Goal: Transaction & Acquisition: Purchase product/service

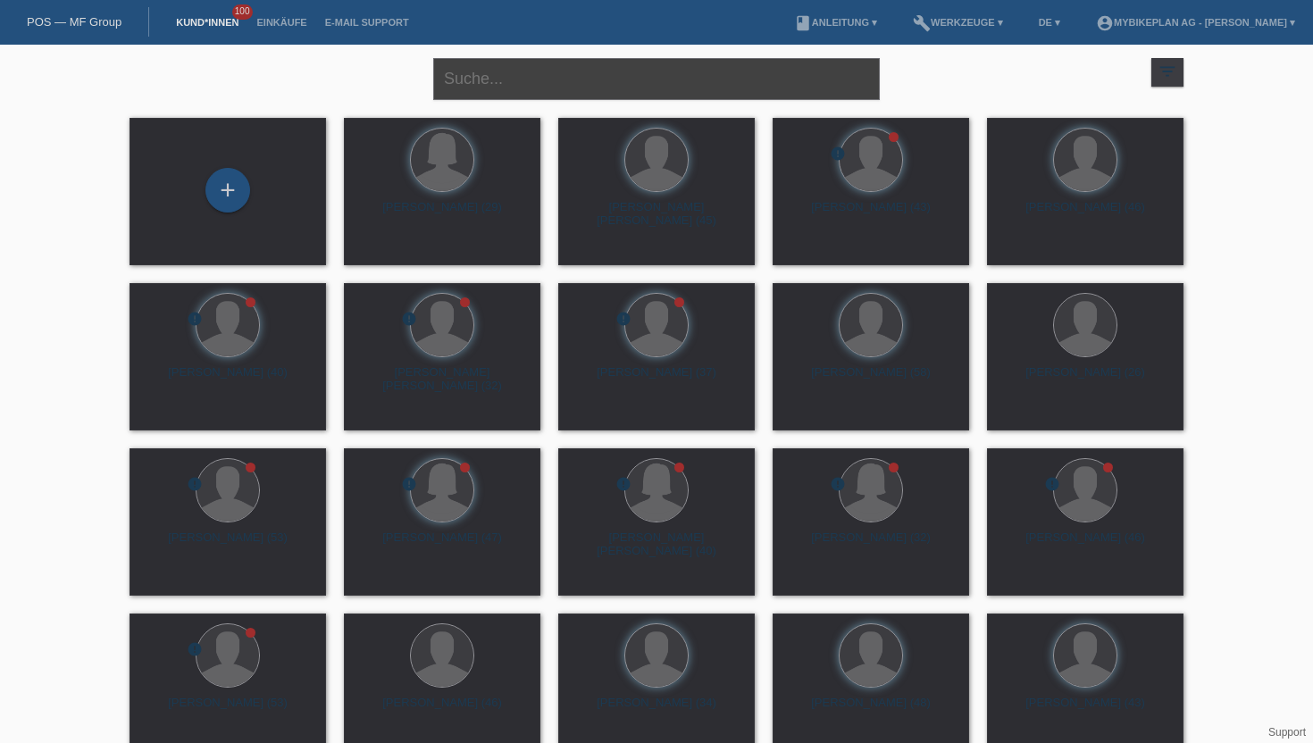
click at [524, 88] on input "text" at bounding box center [656, 79] width 446 height 42
type input "miso"
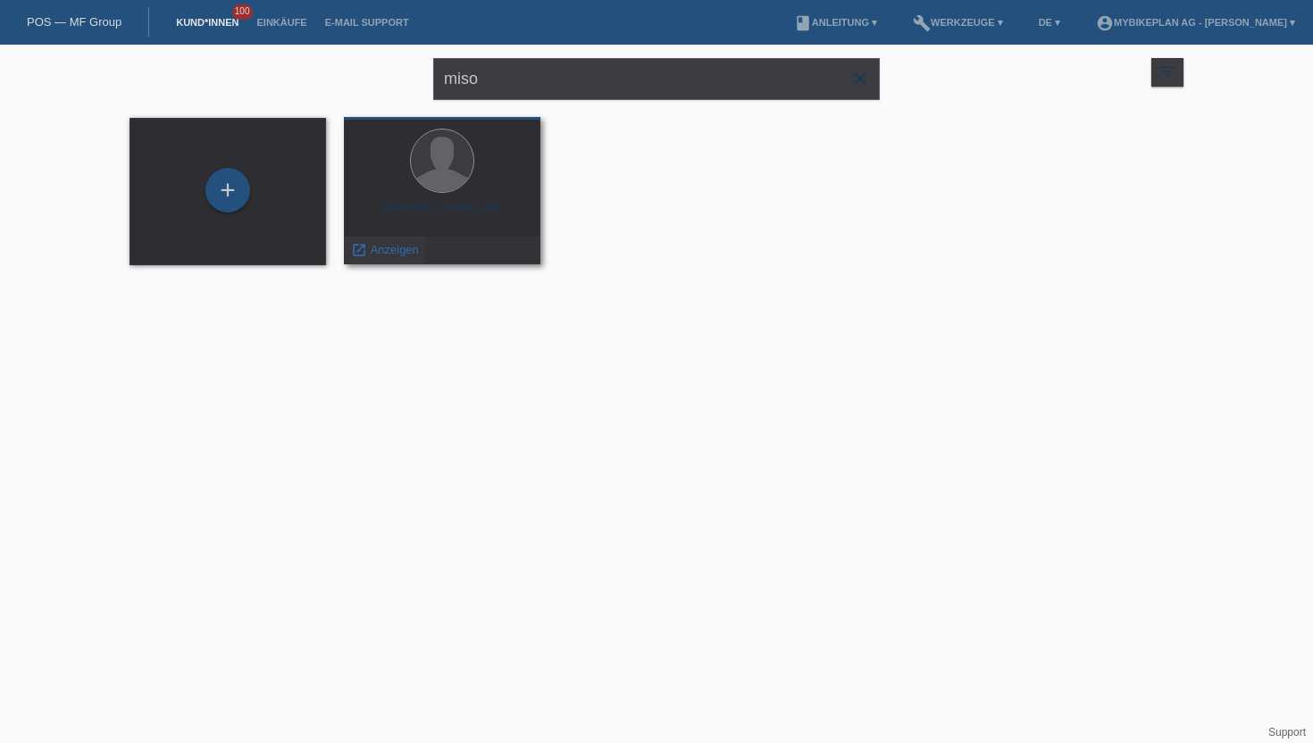
click at [404, 250] on span "Anzeigen" at bounding box center [395, 249] width 48 height 13
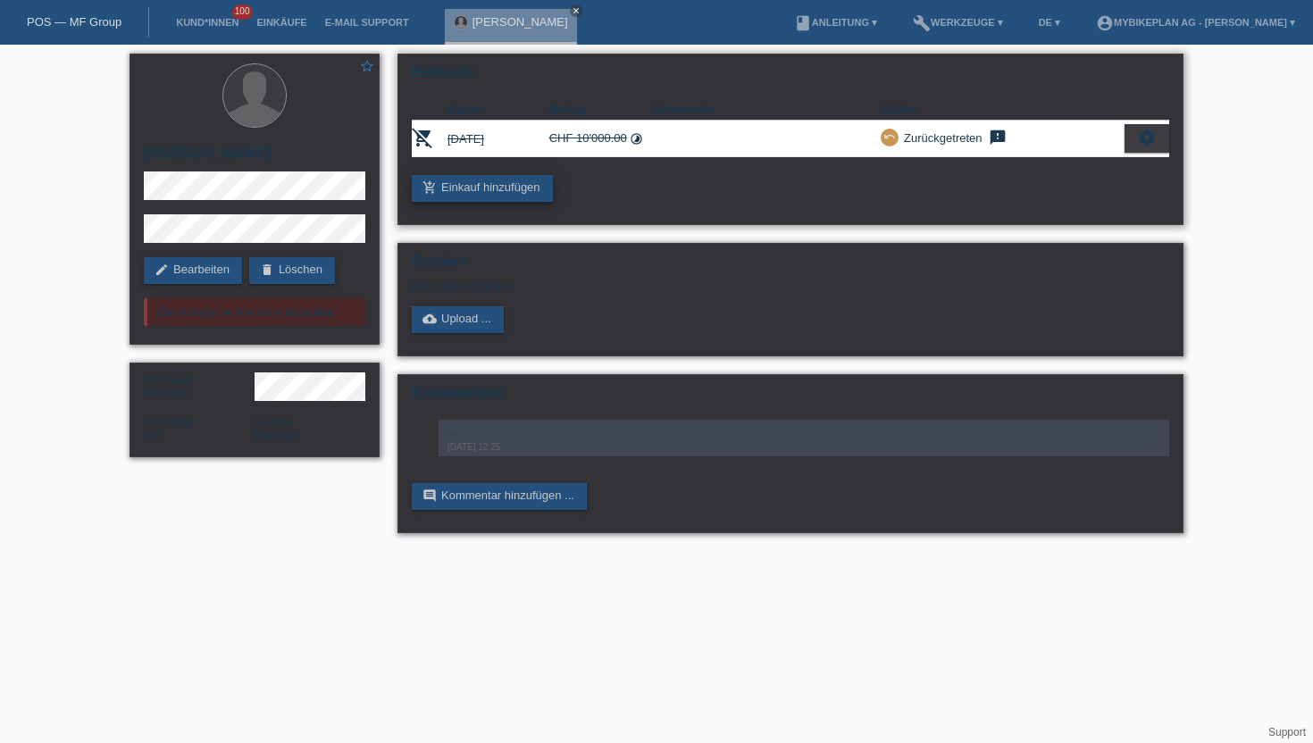
click at [502, 183] on link "add_shopping_cart Einkauf hinzufügen" at bounding box center [482, 188] width 141 height 27
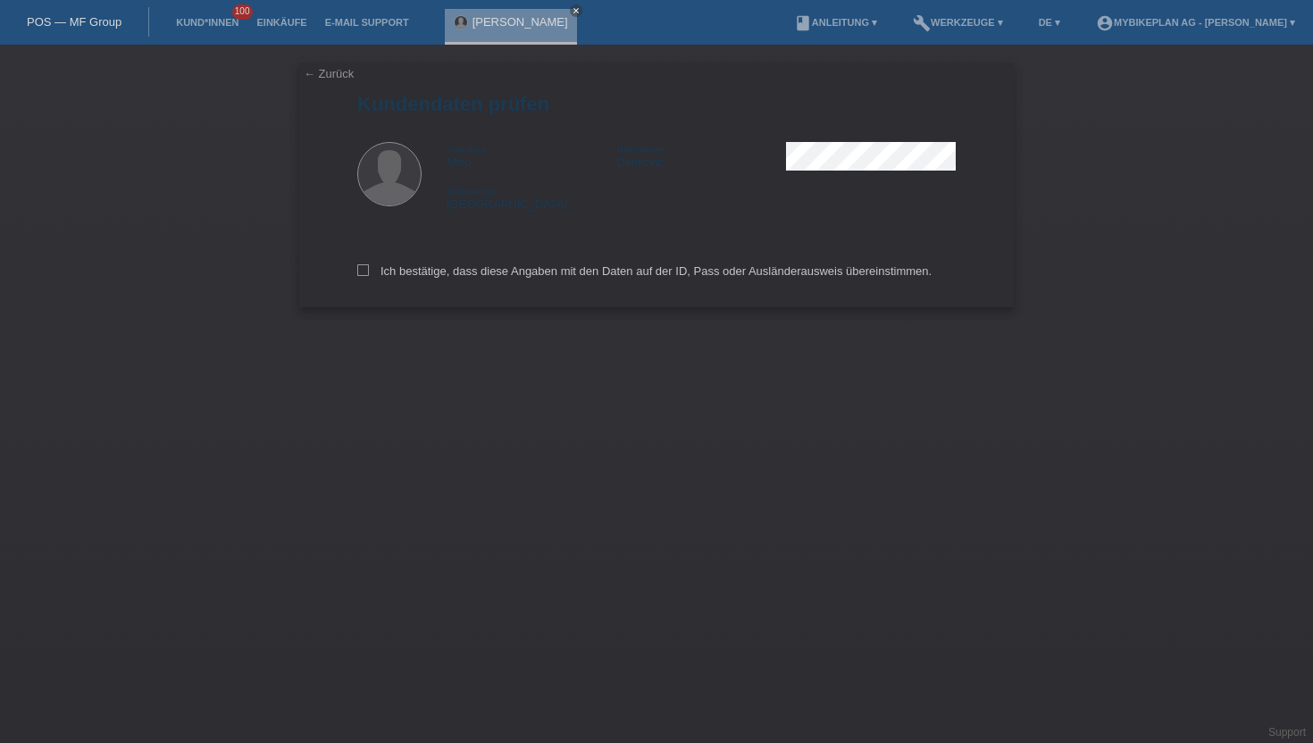
click at [417, 265] on div "Ich bestätige, dass diese Angaben mit den Daten auf der ID, Pass oder Ausländer…" at bounding box center [656, 268] width 598 height 79
click at [413, 284] on div "Ich bestätige, dass diese Angaben mit den Daten auf der ID, Pass oder Ausländer…" at bounding box center [656, 268] width 598 height 79
click at [424, 286] on div "Ich bestätige, dass diese Angaben mit den Daten auf der ID, Pass oder Ausländer…" at bounding box center [656, 268] width 598 height 79
click at [424, 278] on label "Ich bestätige, dass diese Angaben mit den Daten auf der ID, Pass oder Ausländer…" at bounding box center [644, 270] width 574 height 13
click at [369, 276] on input "Ich bestätige, dass diese Angaben mit den Daten auf der ID, Pass oder Ausländer…" at bounding box center [363, 270] width 12 height 12
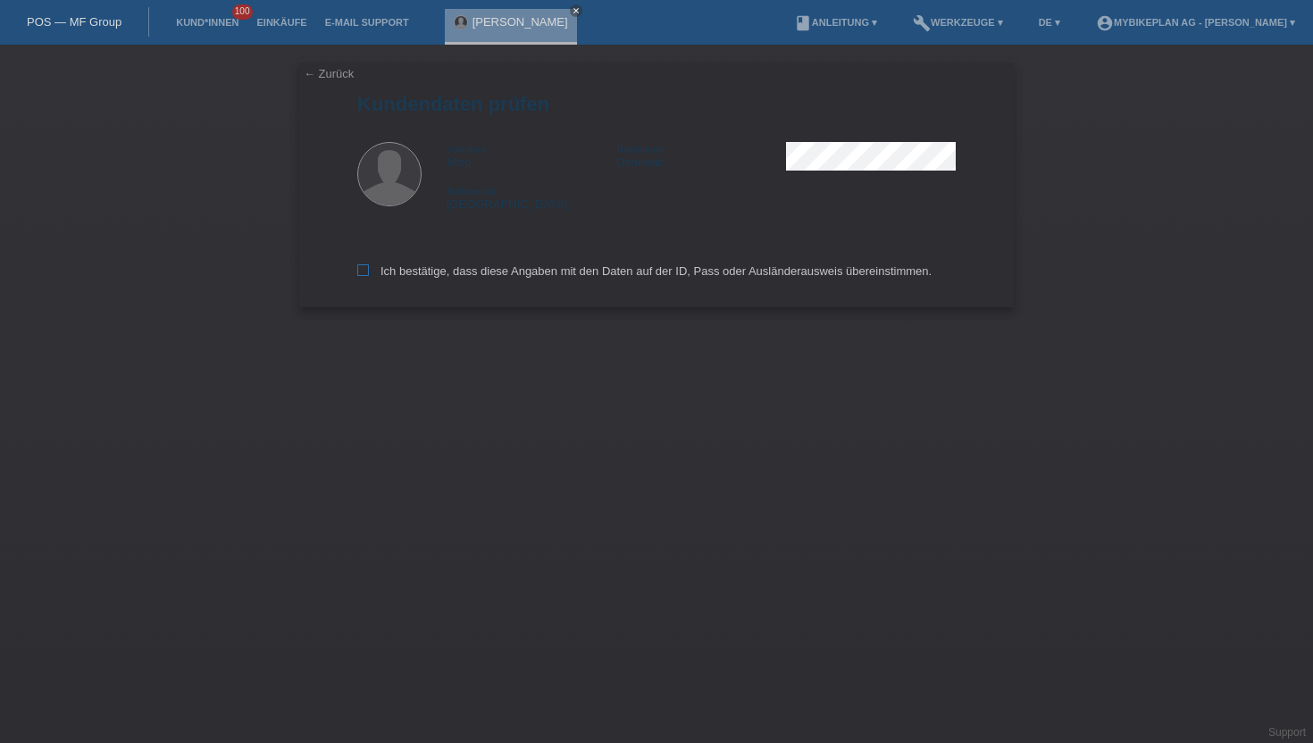
checkbox input "true"
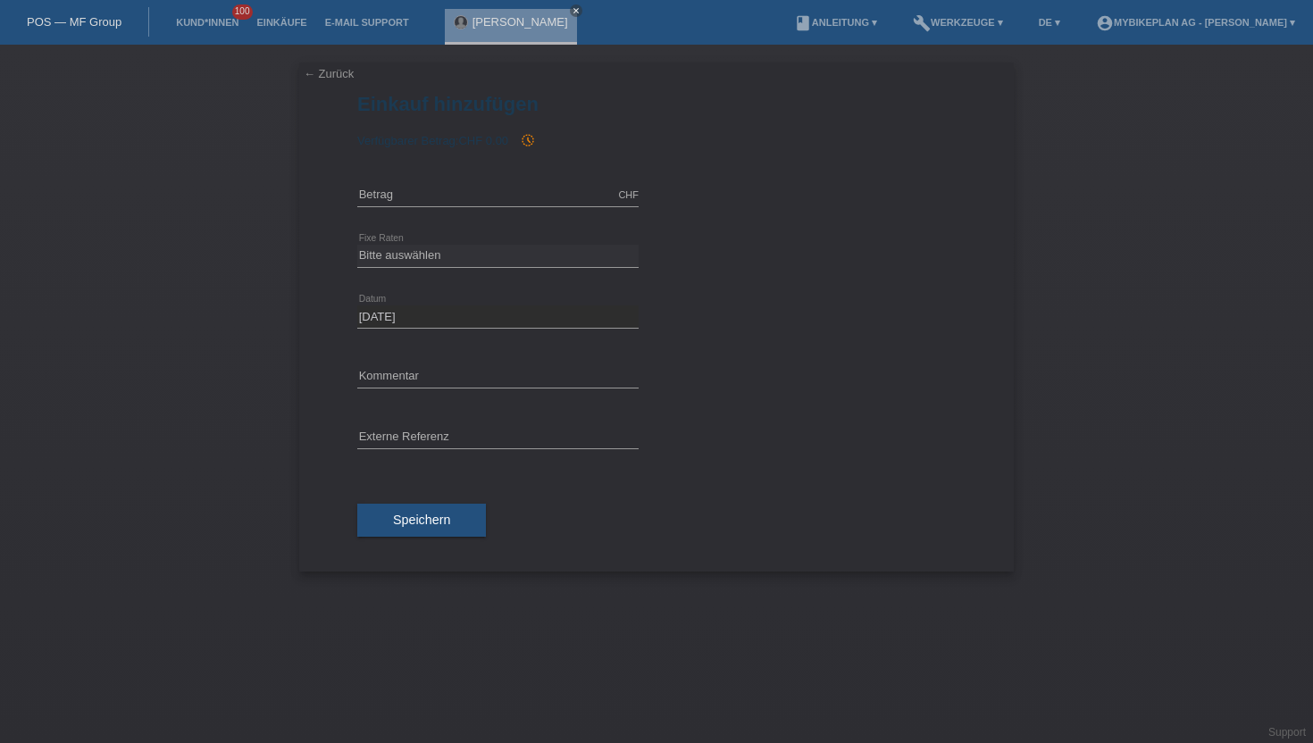
click at [479, 163] on form "Einkauf hinzufügen Verfügbarer Betrag: CHF 0.00 history_toggle_off" at bounding box center [656, 332] width 598 height 479
click at [405, 186] on input "text" at bounding box center [497, 195] width 281 height 22
type input "3426.10"
click at [432, 259] on select "Bitte auswählen 6 Raten 12 Raten 18 Raten 24 Raten 36 Raten 48 Raten" at bounding box center [497, 255] width 281 height 21
select select "488"
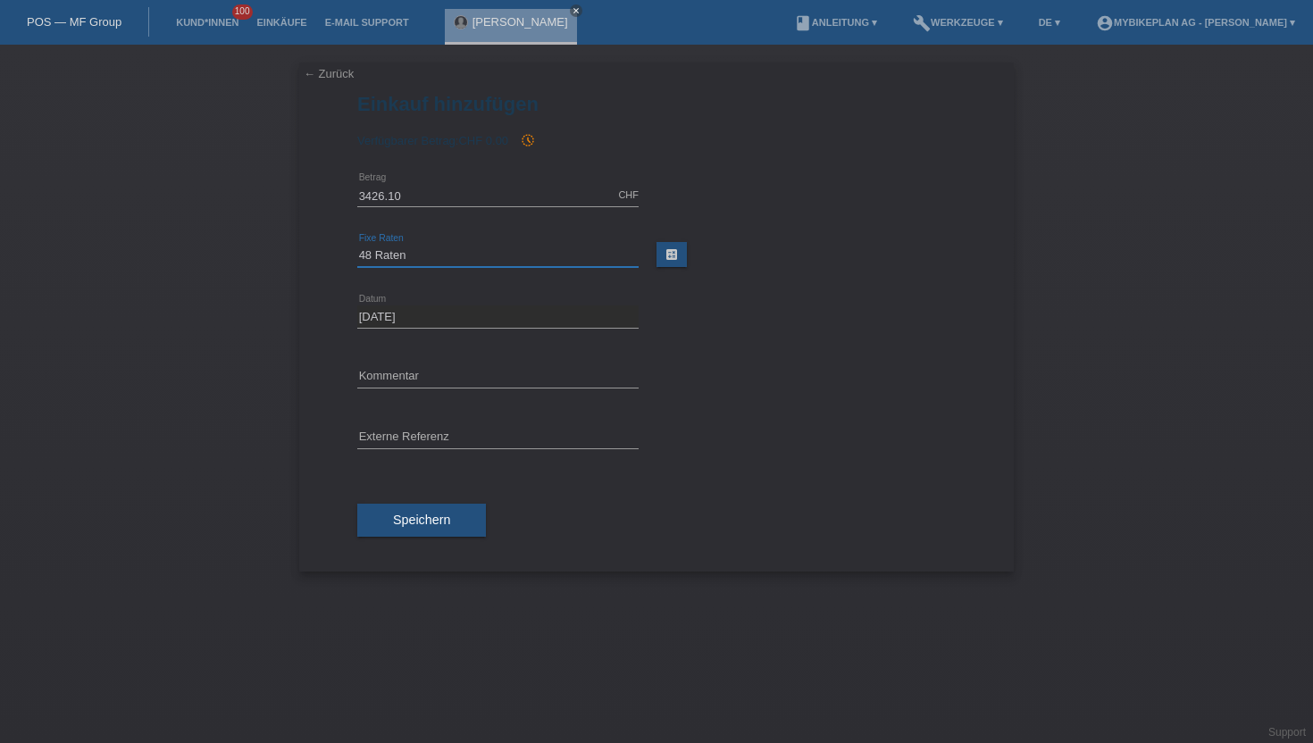
click at [357, 245] on select "Bitte auswählen 6 Raten 12 Raten 18 Raten 24 Raten 36 Raten 48 Raten" at bounding box center [497, 255] width 281 height 21
click at [452, 432] on input "text" at bounding box center [497, 438] width 281 height 22
paste input "43156574339"
type input "43156574339"
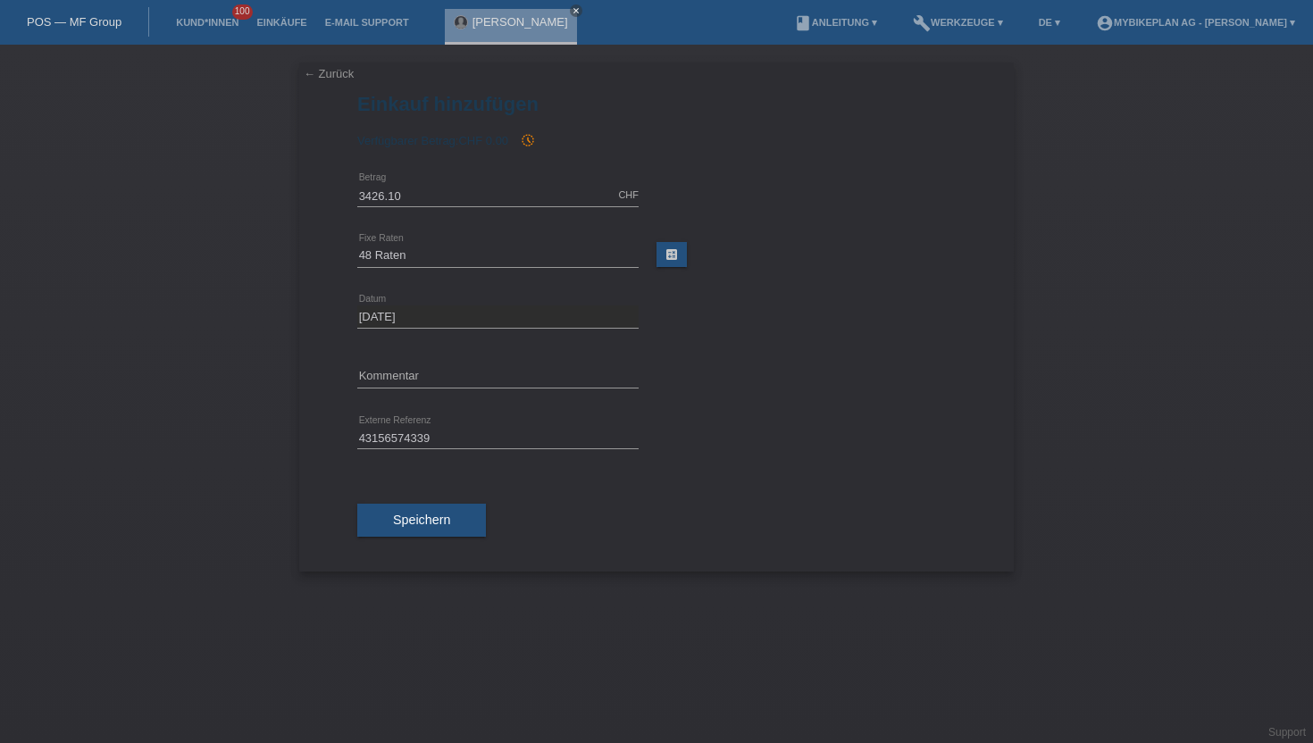
click at [419, 490] on div "Speichern" at bounding box center [656, 521] width 598 height 104
click at [413, 513] on span "Speichern" at bounding box center [421, 520] width 57 height 14
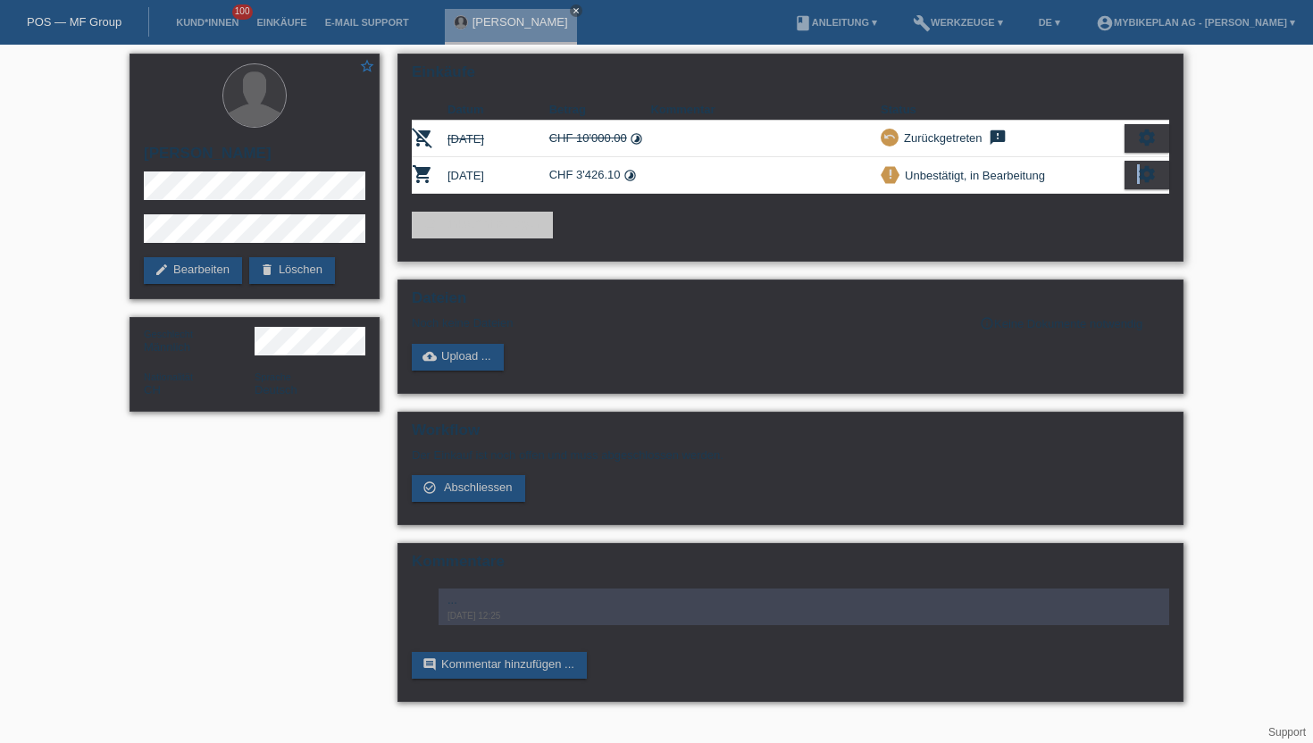
click at [1138, 179] on icon "settings" at bounding box center [1147, 174] width 20 height 20
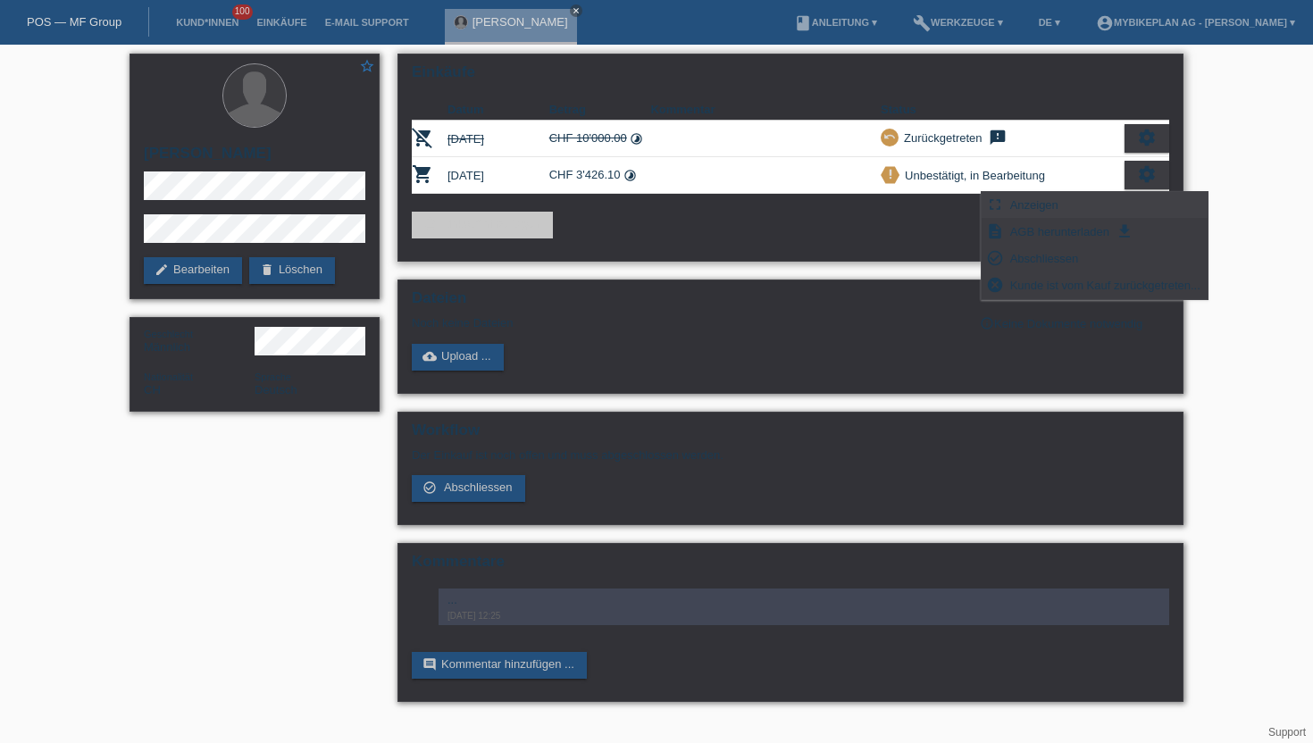
click at [1021, 208] on span "Anzeigen" at bounding box center [1034, 204] width 54 height 21
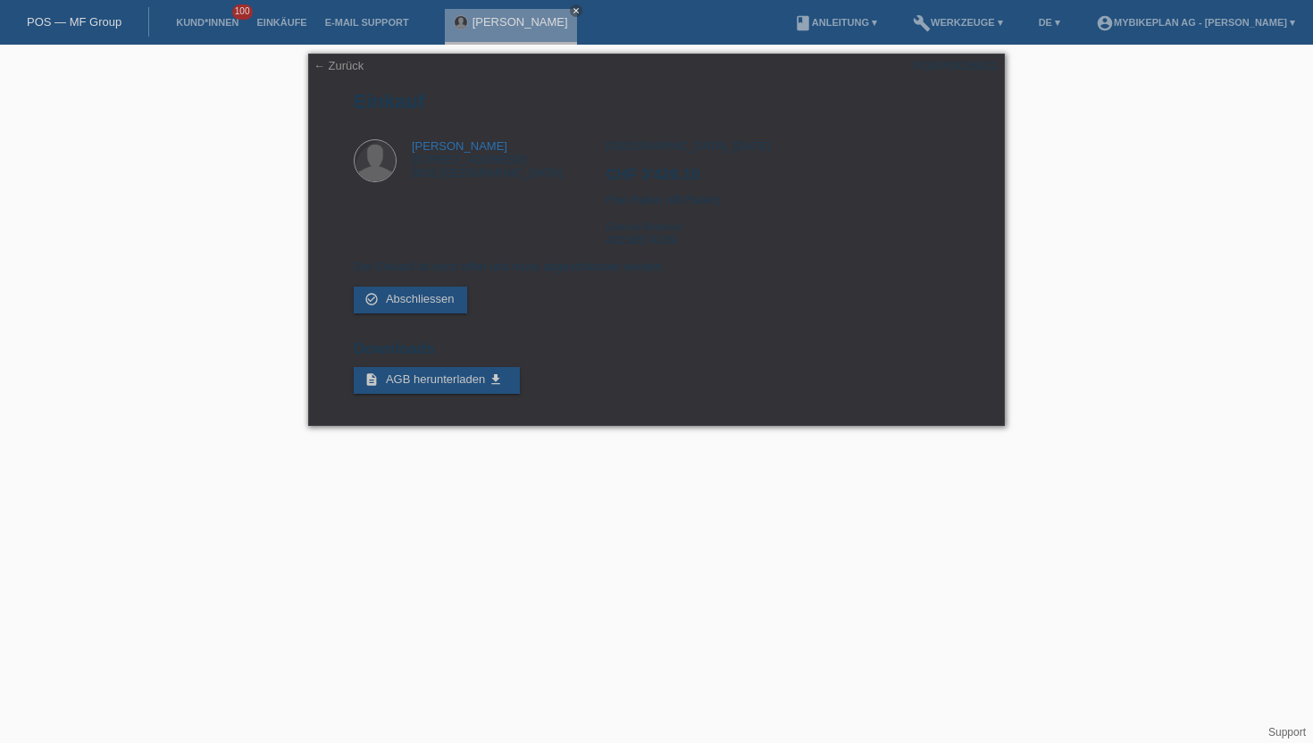
click at [947, 62] on div "POSP00026921" at bounding box center [955, 65] width 84 height 13
click at [658, 244] on div "Zürich, 01.09.2025 CHF 3'426.10 Fixe Raten (48 Raten) Externe Referenz 43156574…" at bounding box center [781, 199] width 353 height 121
